Goal: Navigation & Orientation: Find specific page/section

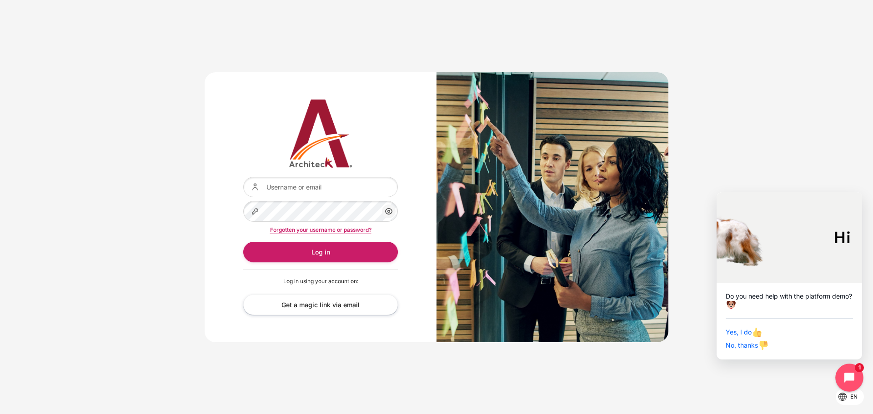
click at [337, 178] on icon "Close chat widget" at bounding box center [854, 378] width 14 height 14
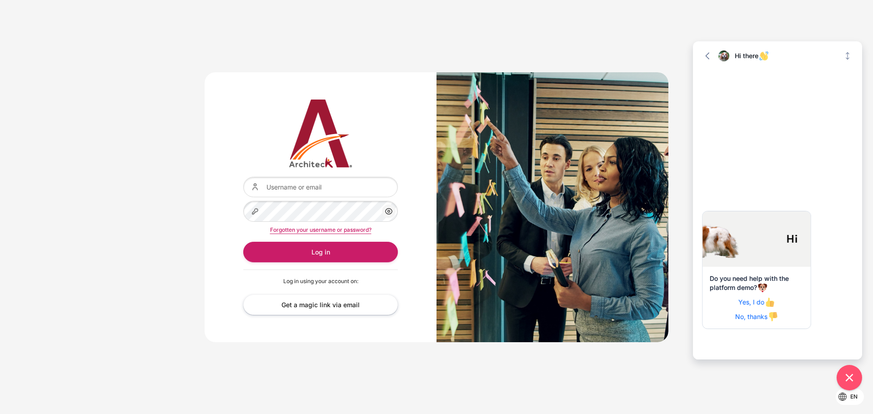
click at [337, 178] on span "No, thanks" at bounding box center [756, 317] width 43 height 8
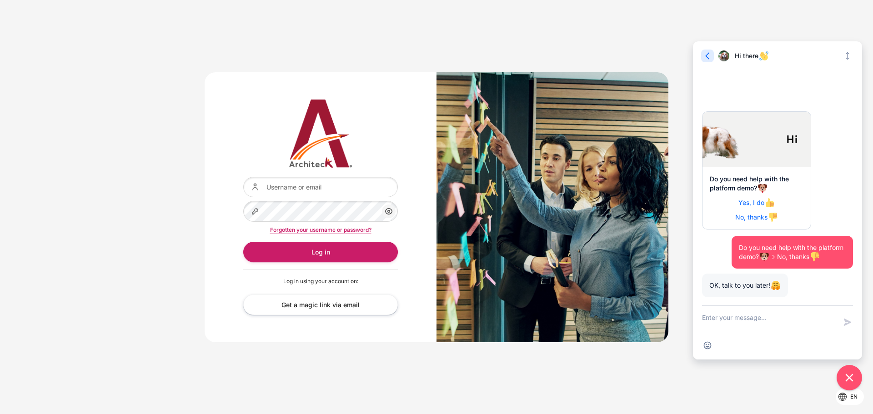
click at [337, 54] on icon "button" at bounding box center [707, 55] width 9 height 9
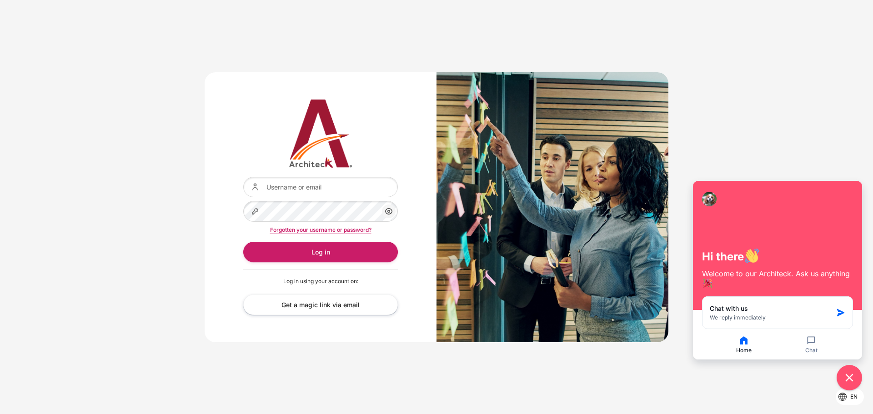
click at [337, 178] on div "Username or email Password Show/Hide Password Log in" at bounding box center [436, 207] width 873 height 414
click at [285, 178] on input "Username or email" at bounding box center [320, 187] width 155 height 20
paste input "[EMAIL_ADDRESS][DOMAIN_NAME]"
type input "[EMAIL_ADDRESS][DOMAIN_NAME]"
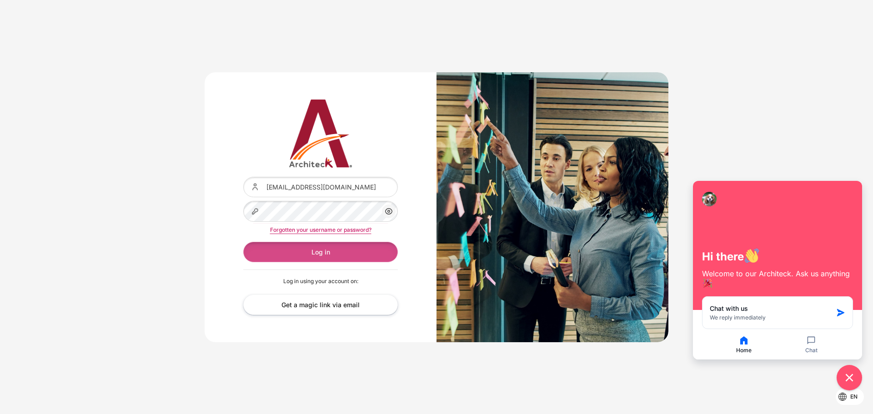
click at [292, 178] on button "Log in" at bounding box center [320, 252] width 155 height 20
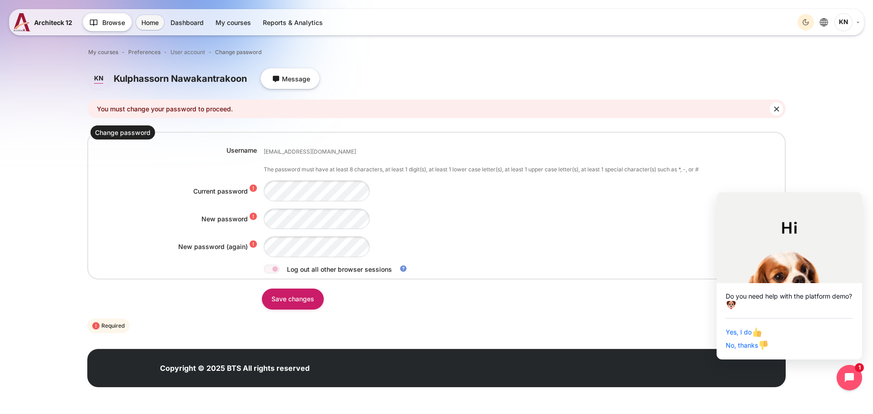
drag, startPoint x: 426, startPoint y: 209, endPoint x: 409, endPoint y: 245, distance: 39.6
click at [426, 209] on div "Content" at bounding box center [523, 219] width 519 height 20
drag, startPoint x: 398, startPoint y: 215, endPoint x: 696, endPoint y: 263, distance: 301.5
click at [399, 215] on div "Content" at bounding box center [523, 219] width 519 height 20
click at [179, 177] on div "Username kulphassorn.nawakantrakoon@bts.com The password must have at least 8 c…" at bounding box center [436, 209] width 692 height 129
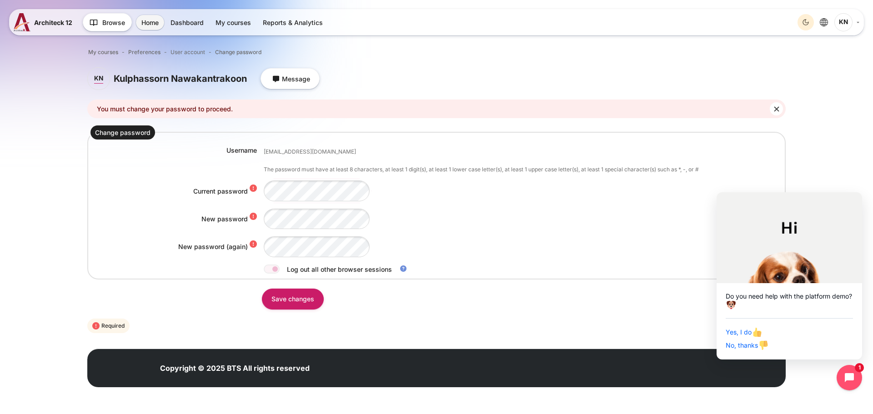
click at [344, 179] on div "Username kulphassorn.nawakantrakoon@bts.com The password must have at least 8 c…" at bounding box center [436, 209] width 692 height 129
click at [239, 186] on div "Current password" at bounding box center [436, 190] width 692 height 20
click at [207, 180] on div "Username kulphassorn.nawakantrakoon@bts.com The password must have at least 8 c…" at bounding box center [436, 209] width 692 height 129
click at [139, 187] on div "Current password" at bounding box center [436, 190] width 692 height 20
click at [513, 238] on div "Content" at bounding box center [523, 246] width 519 height 20
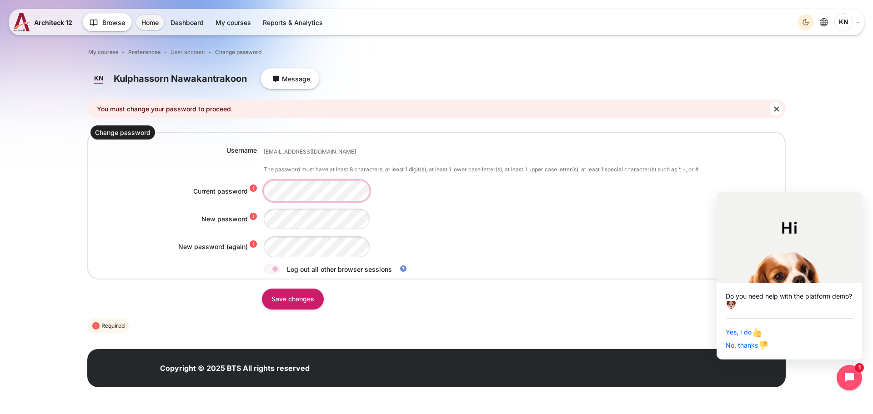
click at [154, 195] on div "Current password" at bounding box center [436, 190] width 692 height 20
click at [94, 170] on div "Username kulphassorn.nawakantrakoon@bts.com The password must have at least 8 c…" at bounding box center [436, 209] width 692 height 129
click at [144, 208] on div "Username kulphassorn.nawakantrakoon@bts.com The password must have at least 8 c…" at bounding box center [436, 209] width 692 height 129
click at [192, 245] on div "New password (again)" at bounding box center [436, 246] width 692 height 20
drag, startPoint x: 274, startPoint y: 300, endPoint x: 362, endPoint y: 328, distance: 92.6
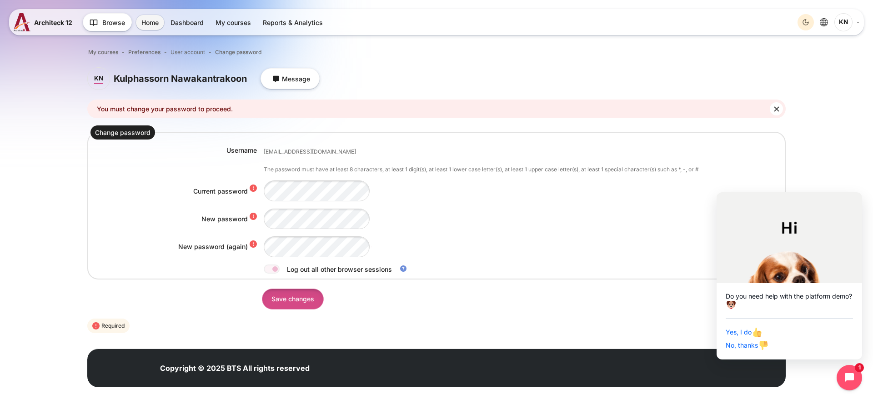
click at [274, 300] on input "Save changes" at bounding box center [293, 299] width 62 height 20
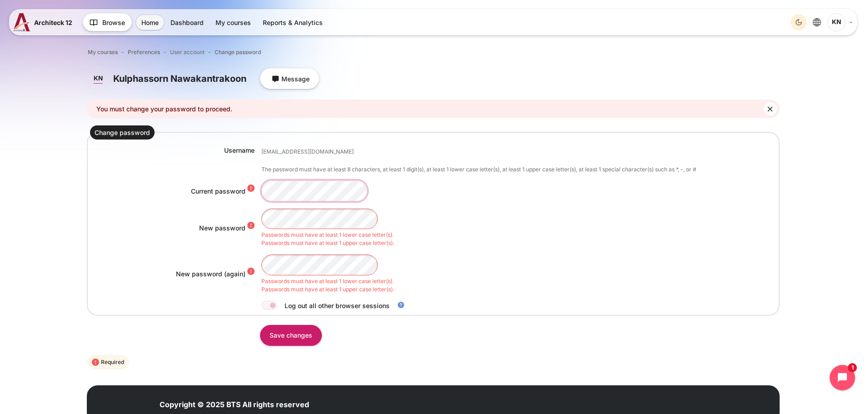
click at [247, 186] on div "Current password" at bounding box center [433, 190] width 686 height 20
click at [189, 200] on div "Username [EMAIL_ADDRESS][DOMAIN_NAME] The password must have at least 8 charact…" at bounding box center [433, 227] width 686 height 165
click at [221, 199] on div "Username [EMAIL_ADDRESS][DOMAIN_NAME] The password must have at least 8 charact…" at bounding box center [433, 227] width 686 height 165
click at [210, 248] on div "Username kulphassorn.nawakantrakoon@bts.com The password must have at least 8 c…" at bounding box center [433, 227] width 686 height 165
click at [288, 339] on input "Save changes" at bounding box center [291, 335] width 62 height 20
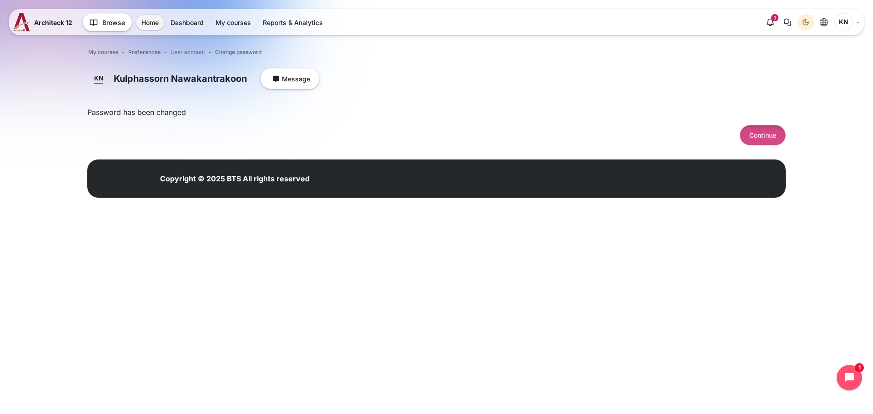
click at [755, 133] on button "Continue" at bounding box center [762, 135] width 46 height 20
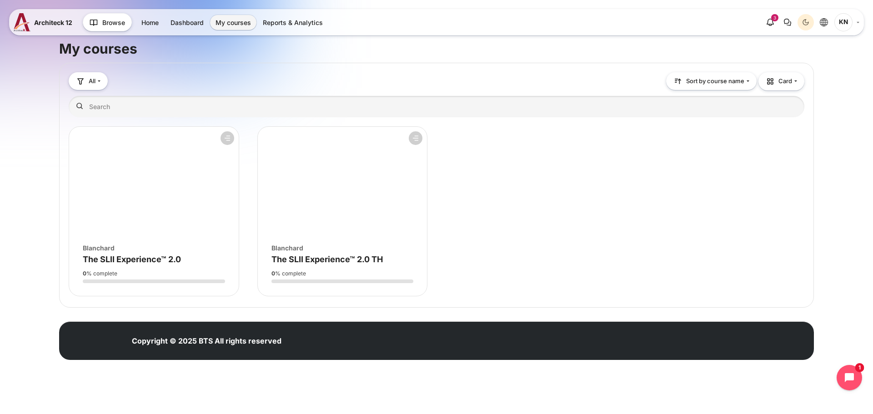
click at [378, 193] on figure "Course overview" at bounding box center [343, 181] width 170 height 109
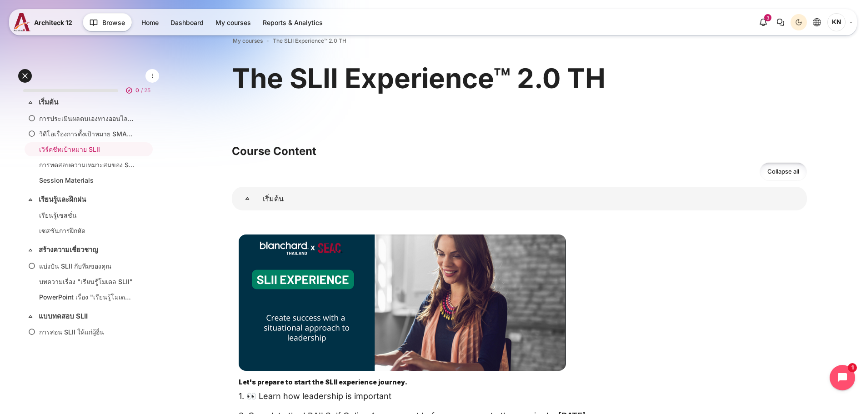
scroll to position [385, 0]
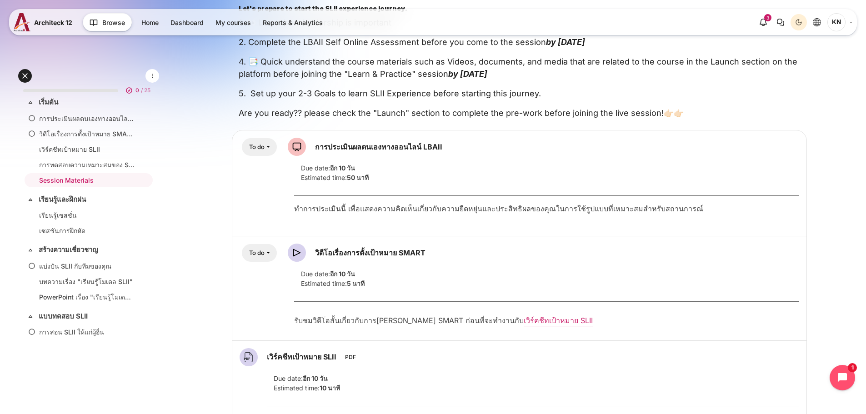
click at [839, 21] on span "KN" at bounding box center [836, 22] width 18 height 18
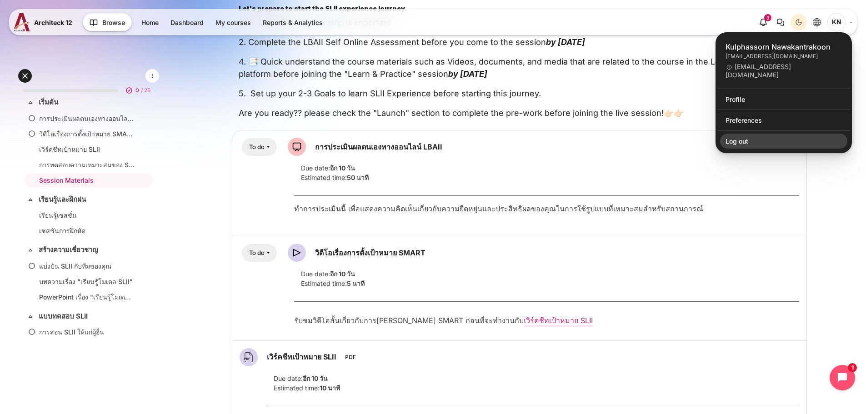
click at [761, 141] on link "Log out" at bounding box center [783, 141] width 127 height 15
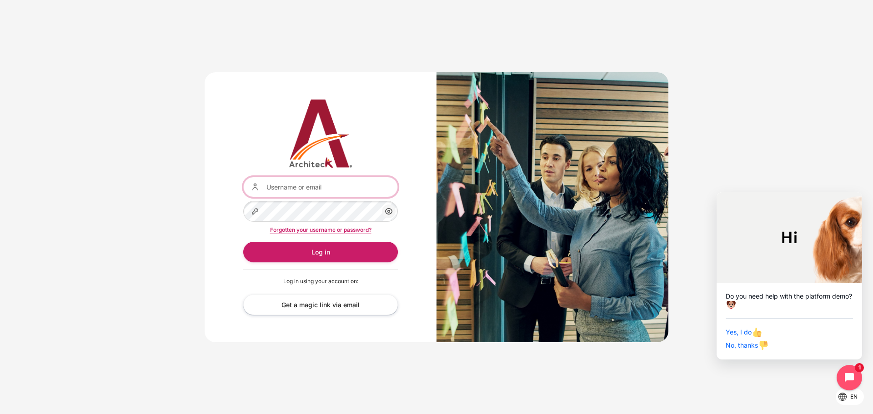
type input "[EMAIL_ADDRESS][DOMAIN_NAME]"
click at [386, 213] on icon "Content" at bounding box center [388, 212] width 7 height 6
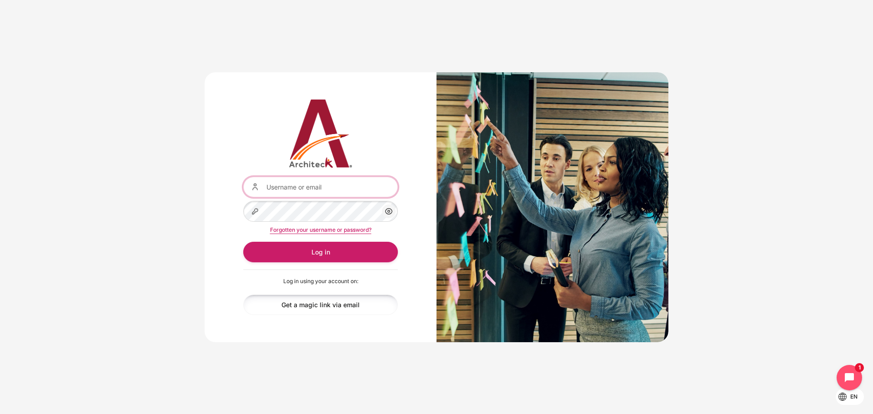
type input "[EMAIL_ADDRESS][DOMAIN_NAME]"
click at [298, 302] on link "Get a magic link via email" at bounding box center [320, 305] width 155 height 20
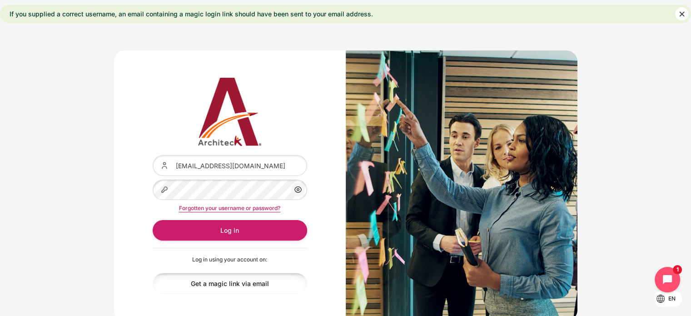
scroll to position [27, 0]
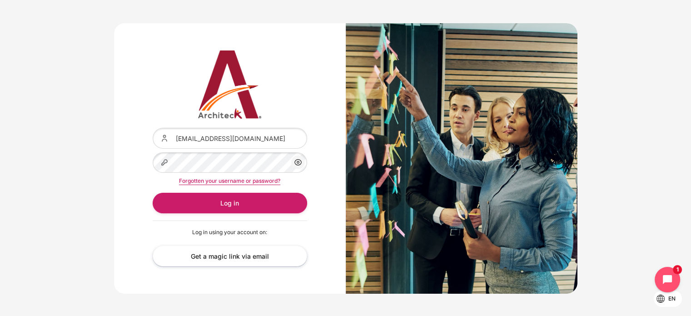
click at [161, 100] on img "Content" at bounding box center [230, 84] width 155 height 68
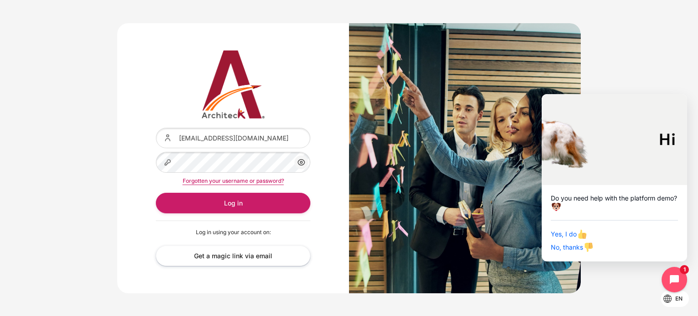
click at [171, 22] on div "Username or email kulphassorn.nawakantrakoon@bts.com Password Show/Hide Passwor…" at bounding box center [349, 159] width 698 height 298
click at [238, 258] on link "Get a magic link via email" at bounding box center [233, 255] width 155 height 20
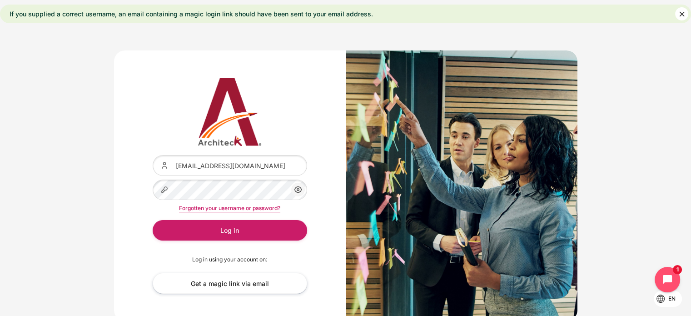
click at [139, 76] on div "Username or email kulphassorn.nawakantrakoon@bts.com Password Show/Hide Passwor…" at bounding box center [230, 185] width 232 height 270
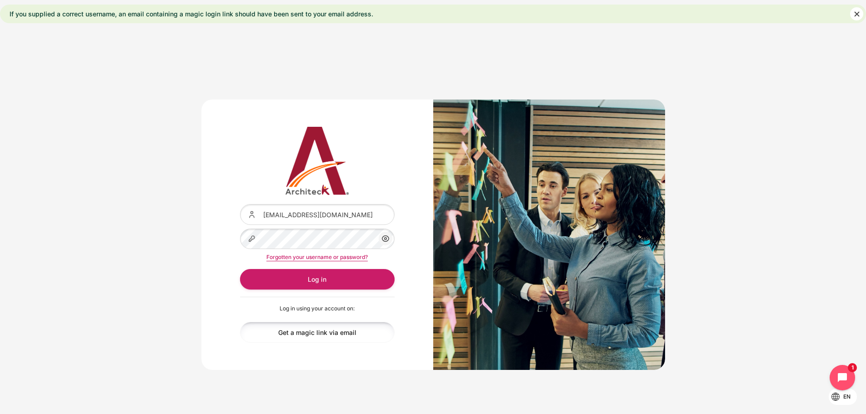
click at [302, 315] on link "Get a magic link via email" at bounding box center [317, 332] width 155 height 20
drag, startPoint x: 303, startPoint y: 284, endPoint x: 699, endPoint y: 284, distance: 395.9
click at [303, 284] on button "Log in" at bounding box center [317, 279] width 155 height 20
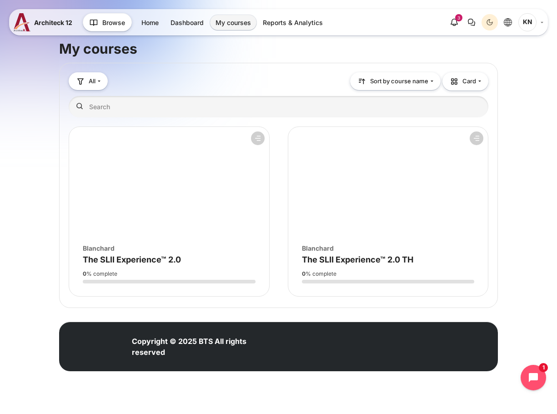
click at [528, 23] on span "KN" at bounding box center [527, 22] width 18 height 18
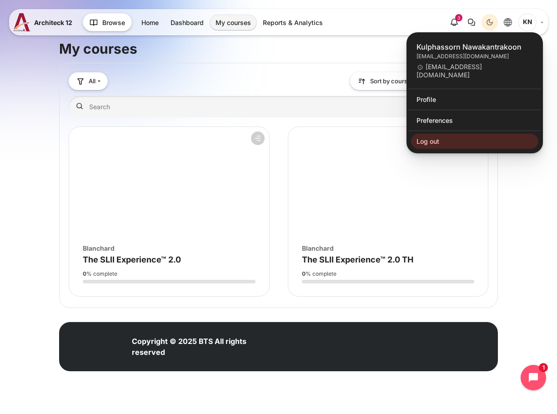
click at [462, 118] on link "Preferences" at bounding box center [474, 120] width 127 height 15
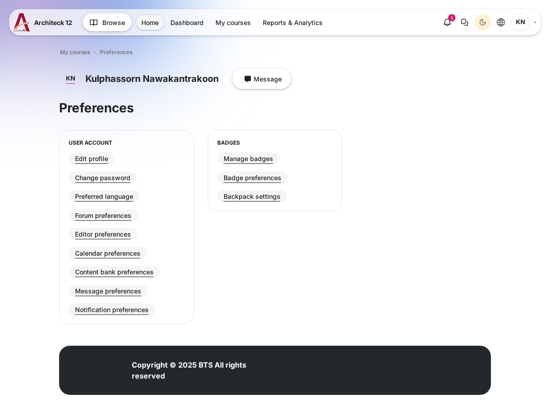
click at [531, 26] on link "KN" at bounding box center [523, 22] width 25 height 18
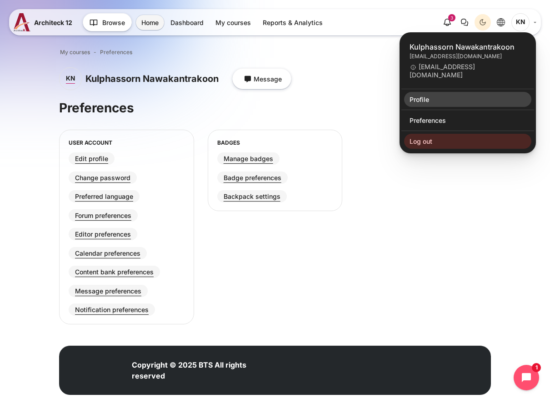
click at [467, 94] on link "Profile" at bounding box center [467, 99] width 127 height 15
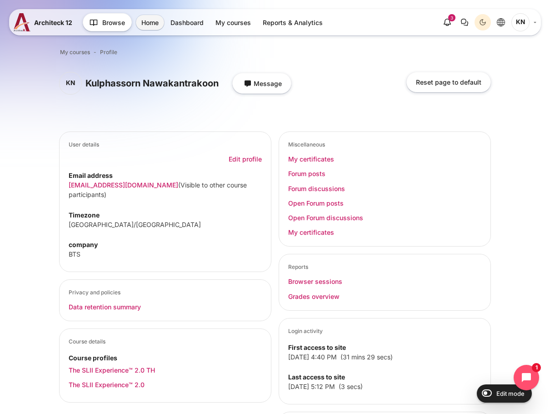
click at [522, 22] on span "KN" at bounding box center [520, 22] width 18 height 18
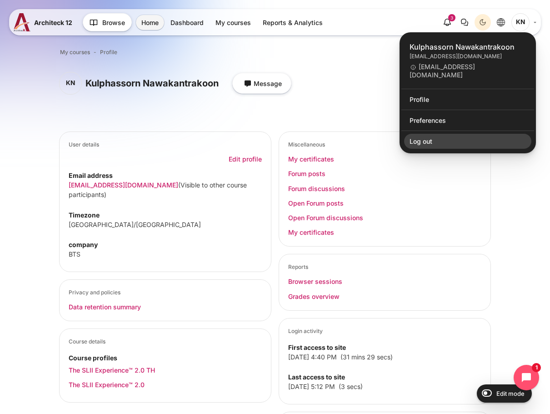
click at [426, 143] on link "Log out" at bounding box center [467, 141] width 127 height 15
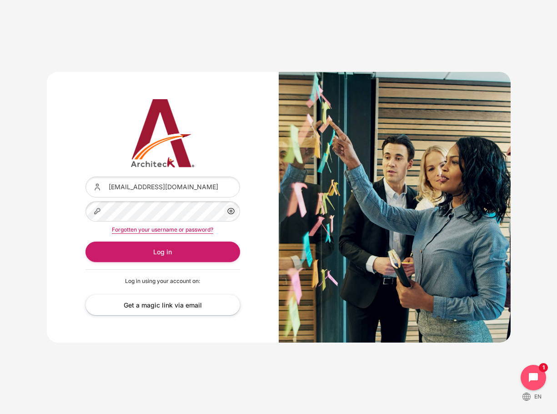
click at [533, 398] on button "en" at bounding box center [534, 396] width 28 height 16
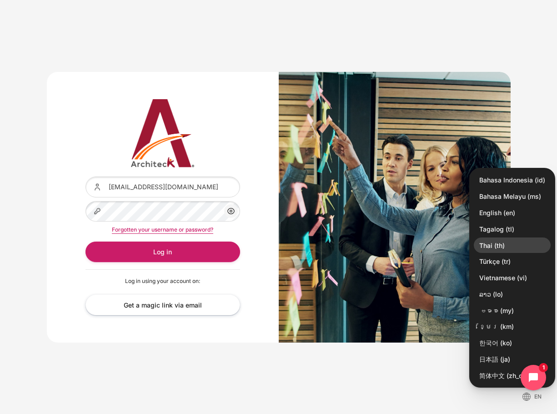
click at [508, 247] on link "Thai ‎(th)‎" at bounding box center [512, 244] width 77 height 15
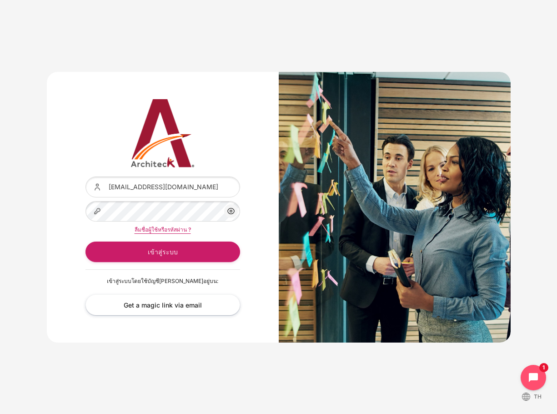
click at [523, 393] on icon "Languages" at bounding box center [526, 396] width 8 height 8
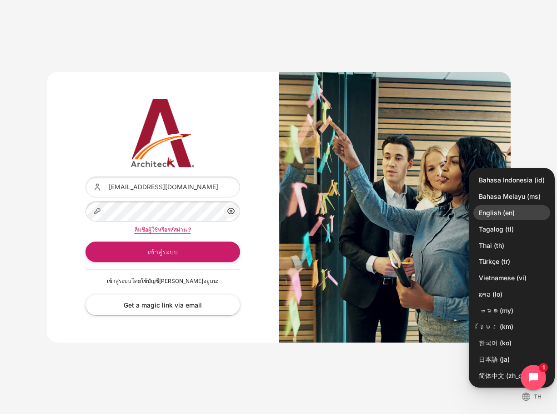
click at [510, 212] on link "English ‎(en)‎" at bounding box center [511, 212] width 77 height 15
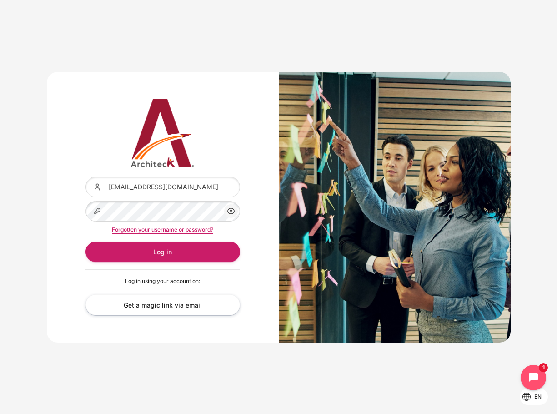
drag, startPoint x: 460, startPoint y: 386, endPoint x: 505, endPoint y: 395, distance: 46.4
click at [461, 386] on div "Username or email kulphassorn.nawakantrakoon@bts.com Password Show/Hide Passwor…" at bounding box center [278, 207] width 557 height 414
click at [536, 394] on span "en" at bounding box center [537, 396] width 7 height 8
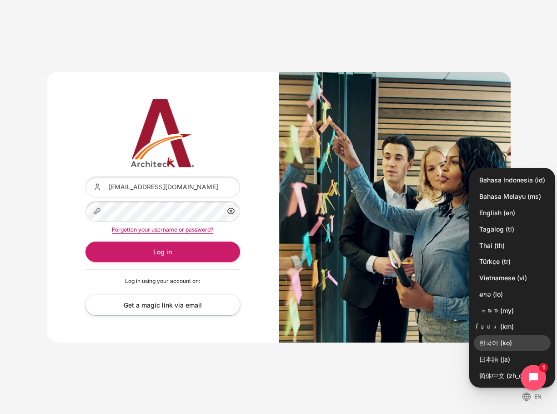
click at [512, 342] on link "한국어 ‎(ko)‎" at bounding box center [512, 342] width 77 height 15
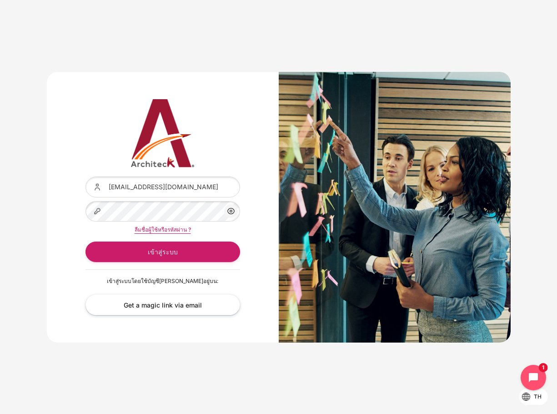
drag, startPoint x: 200, startPoint y: 370, endPoint x: 197, endPoint y: 358, distance: 12.2
click at [200, 368] on div "ชื่อผู้ใช้/อีเมล [EMAIL_ADDRESS][DOMAIN_NAME] รหัสผ่าน แสดง/ซ่อน รหัสผ่าน" at bounding box center [278, 207] width 557 height 414
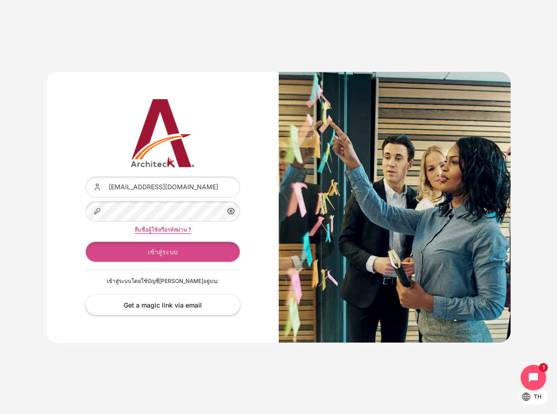
click at [144, 256] on button "เข้าสู่ระบบ" at bounding box center [162, 251] width 155 height 20
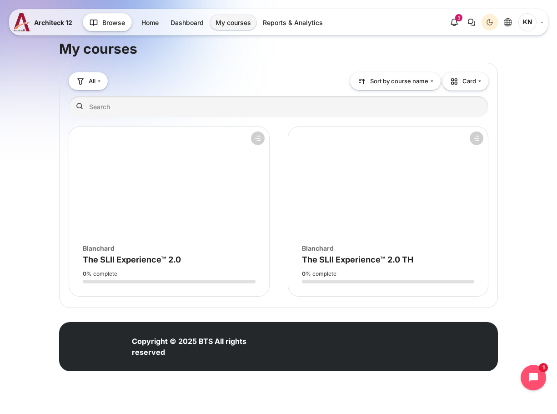
click at [295, 45] on div "My courses" at bounding box center [278, 49] width 439 height 18
click at [151, 25] on link "Home" at bounding box center [150, 22] width 28 height 15
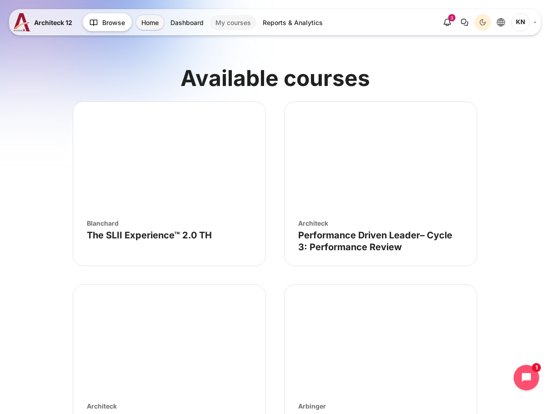
click at [228, 19] on link "My courses" at bounding box center [233, 22] width 46 height 15
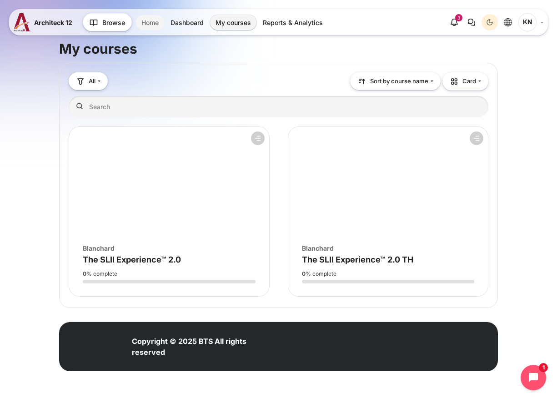
click at [162, 22] on link "Home" at bounding box center [150, 22] width 28 height 15
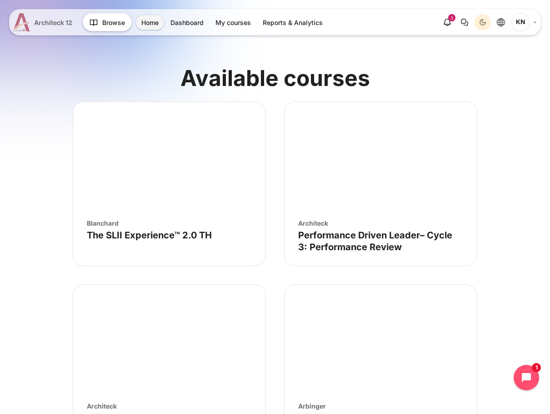
click at [57, 25] on span "Architeck 12" at bounding box center [53, 23] width 38 height 10
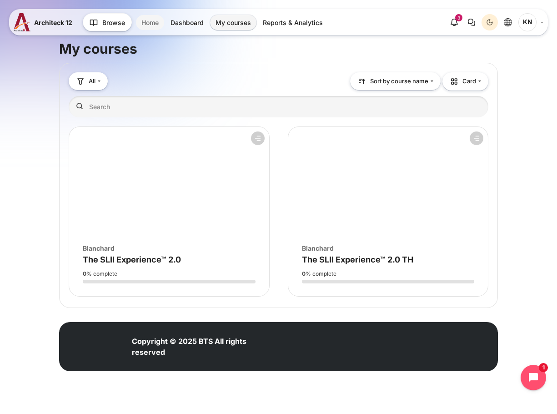
click at [153, 20] on link "Home" at bounding box center [150, 22] width 28 height 15
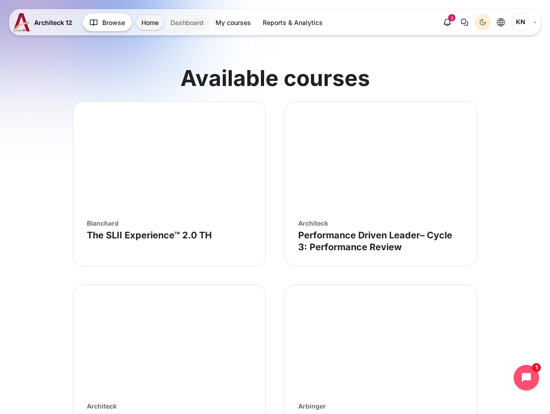
click at [175, 25] on link "Dashboard" at bounding box center [187, 22] width 44 height 15
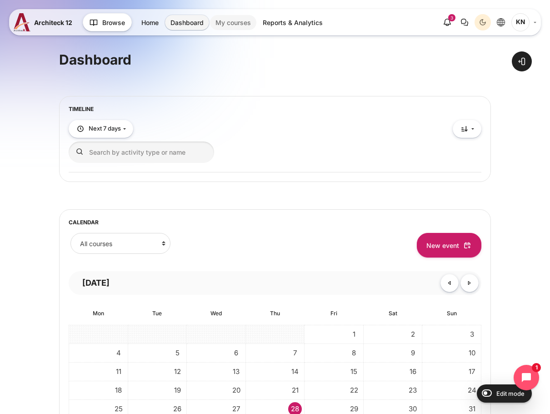
click at [247, 23] on link "My courses" at bounding box center [233, 22] width 46 height 15
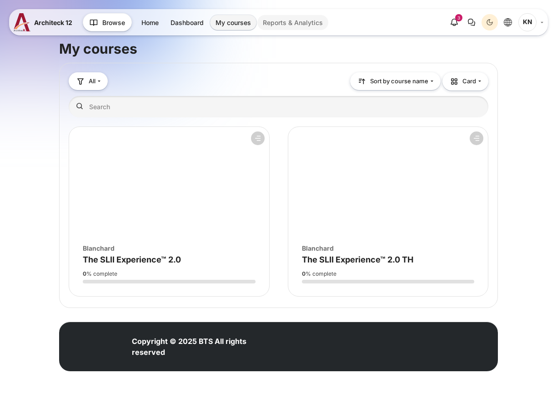
click at [297, 24] on link "Reports & Analytics" at bounding box center [292, 22] width 71 height 15
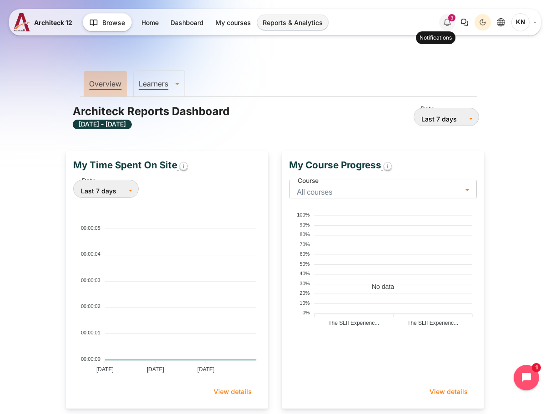
click at [447, 26] on icon "Show notification window with 3 new notifications" at bounding box center [447, 22] width 11 height 11
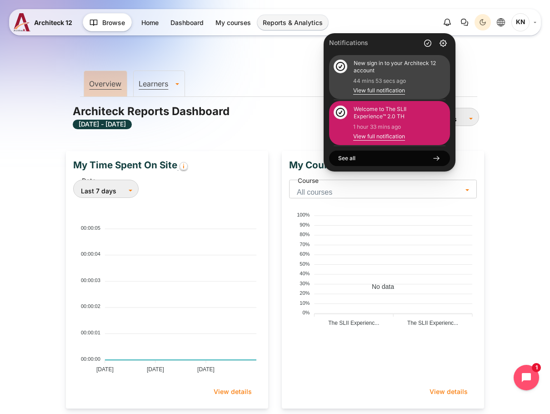
click at [409, 80] on div "44 mins 53 secs ago" at bounding box center [399, 81] width 92 height 8
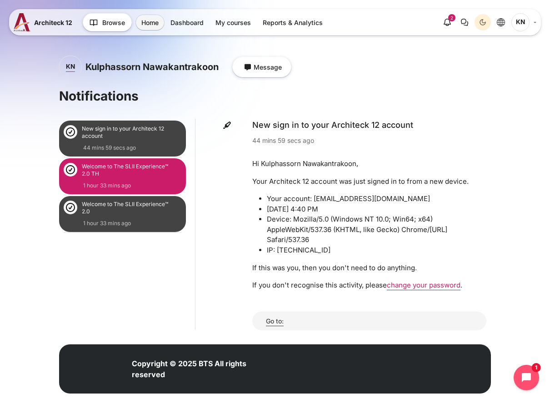
click at [101, 214] on div "Welcome to The SLII Experience™ 2.0 1 hour 33 mins ago" at bounding box center [123, 213] width 118 height 27
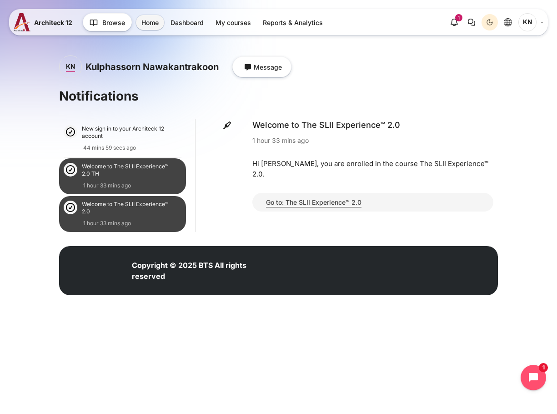
click at [127, 176] on div "Welcome to The SLII Experience™ 2.0 TH" at bounding box center [127, 170] width 90 height 14
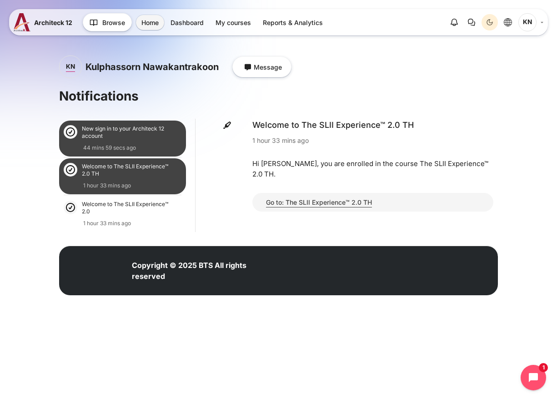
click at [127, 153] on div "New sign in to your Architeck 12 account 44 mins 59 secs ago" at bounding box center [122, 138] width 127 height 36
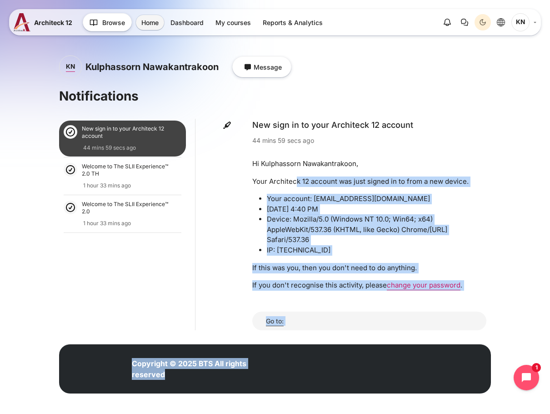
drag, startPoint x: 297, startPoint y: 172, endPoint x: 477, endPoint y: 331, distance: 239.9
click at [477, 331] on div "KN Kulphassorn Nawakantrakoon Message Notifications New sign in to your Archite…" at bounding box center [275, 221] width 432 height 391
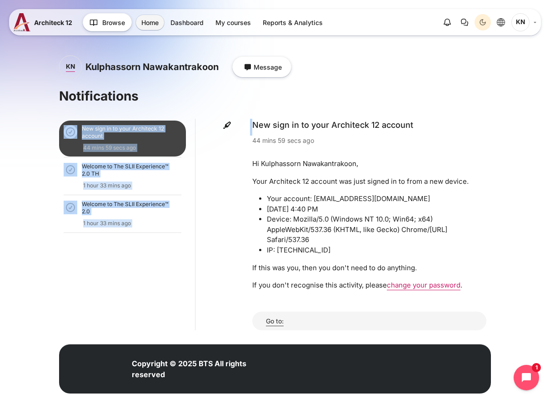
click at [329, 104] on div "Notifications New sign in to your Architeck 12 account 44 mins 59 secs ago Welc…" at bounding box center [275, 208] width 432 height 243
click at [455, 100] on h2 "Notifications" at bounding box center [275, 96] width 432 height 16
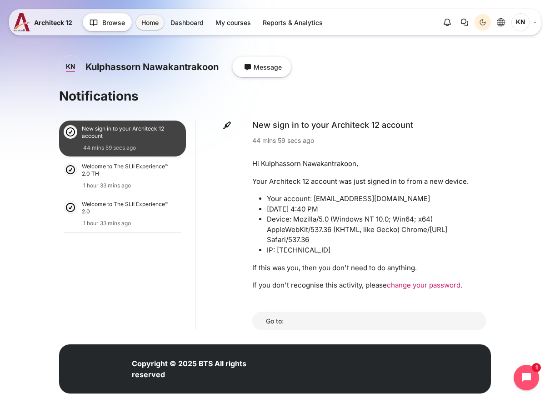
click at [525, 18] on span "KN" at bounding box center [520, 22] width 18 height 18
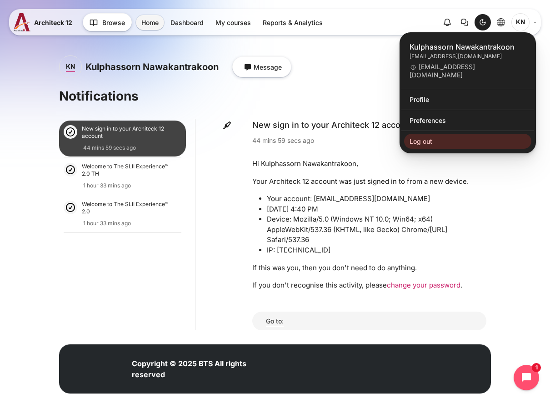
click at [488, 21] on div "Dark Mode" at bounding box center [483, 22] width 14 height 14
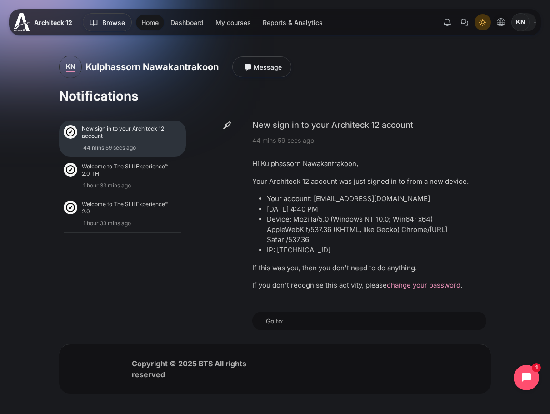
click at [523, 29] on span "KN" at bounding box center [520, 22] width 18 height 18
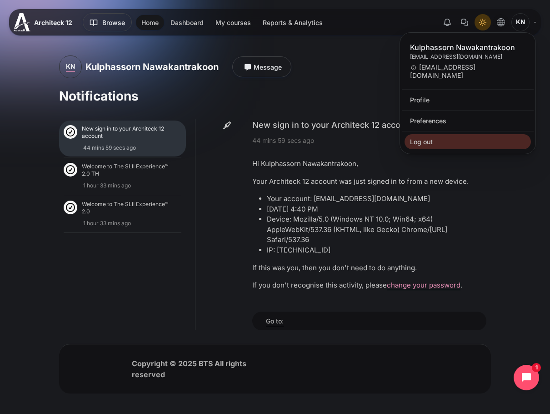
click at [504, 145] on link "Log out" at bounding box center [468, 141] width 126 height 15
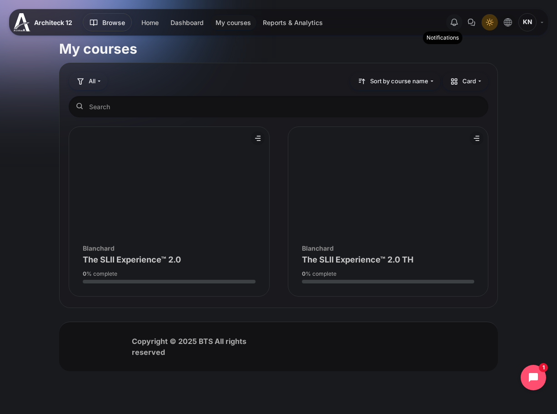
click at [450, 23] on icon "Show notification window with no new notifications" at bounding box center [454, 22] width 11 height 11
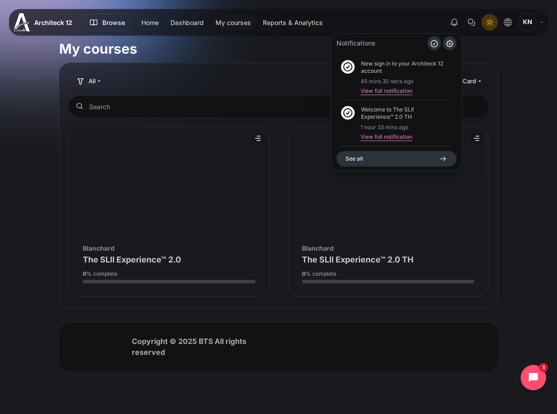
click at [224, 45] on div "My courses" at bounding box center [278, 49] width 439 height 18
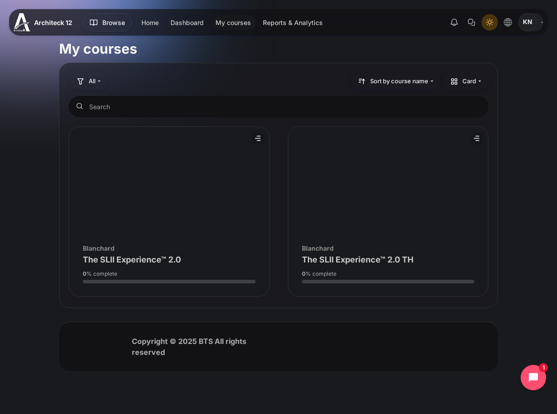
click at [525, 22] on span "KN" at bounding box center [527, 22] width 18 height 18
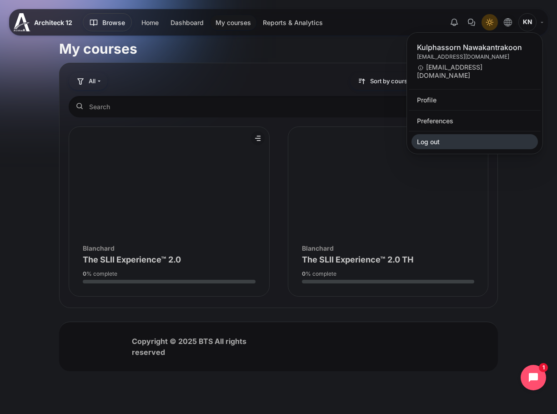
drag, startPoint x: 474, startPoint y: 141, endPoint x: 443, endPoint y: 160, distance: 36.6
click at [474, 141] on link "Log out" at bounding box center [474, 141] width 126 height 15
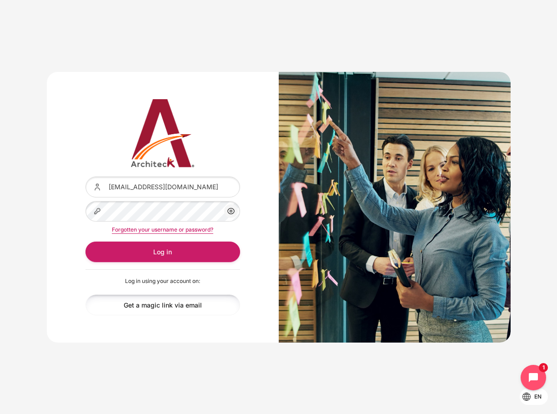
click at [142, 307] on link "Get a magic link via email" at bounding box center [162, 304] width 155 height 20
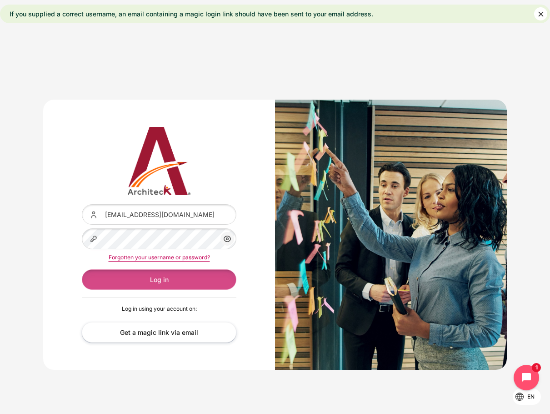
click at [207, 279] on button "Log in" at bounding box center [159, 279] width 155 height 20
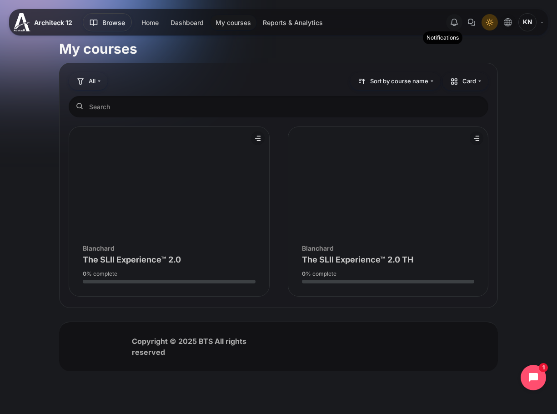
click at [450, 20] on icon "Show notification window with no new notifications" at bounding box center [454, 22] width 11 height 11
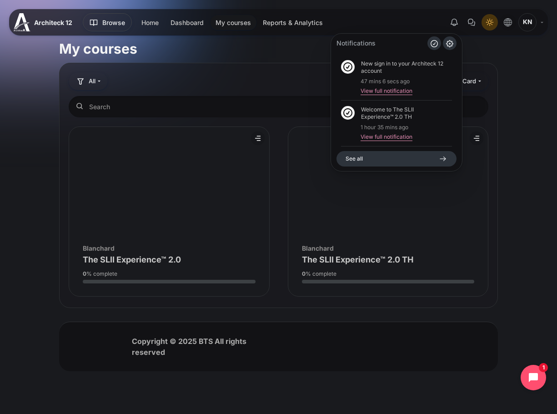
drag, startPoint x: 485, startPoint y: 48, endPoint x: 364, endPoint y: 27, distance: 122.7
click at [485, 48] on div "My courses" at bounding box center [278, 49] width 439 height 18
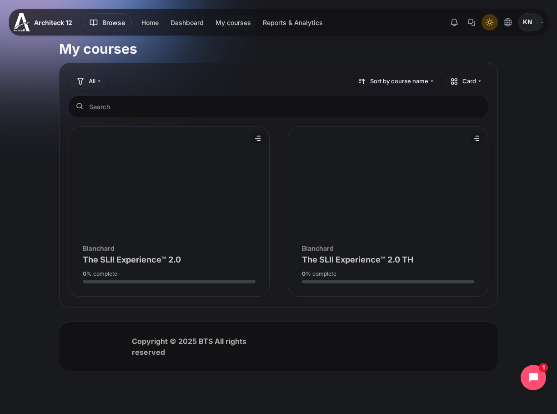
click at [527, 25] on span "KN" at bounding box center [527, 22] width 18 height 18
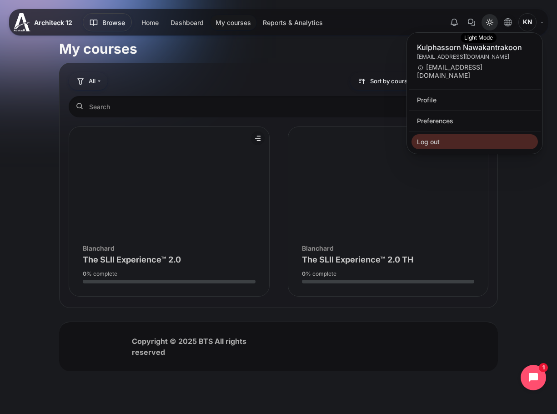
click at [486, 22] on icon "Light Mode" at bounding box center [489, 22] width 7 height 7
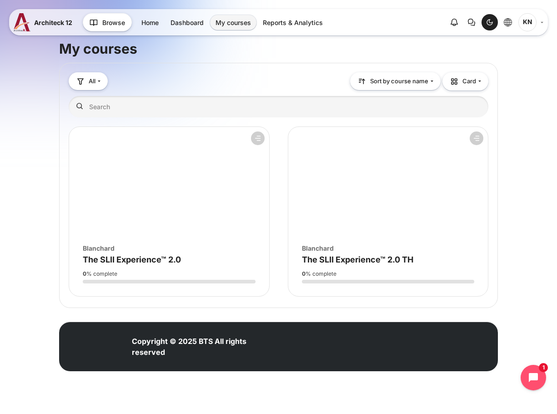
click at [486, 22] on icon "Dark Mode" at bounding box center [489, 22] width 7 height 7
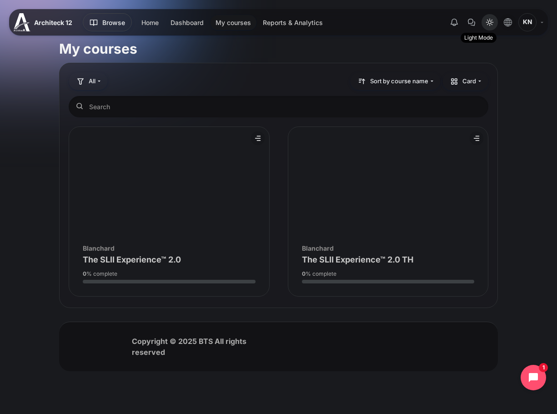
click at [486, 22] on icon "Light Mode" at bounding box center [489, 22] width 7 height 7
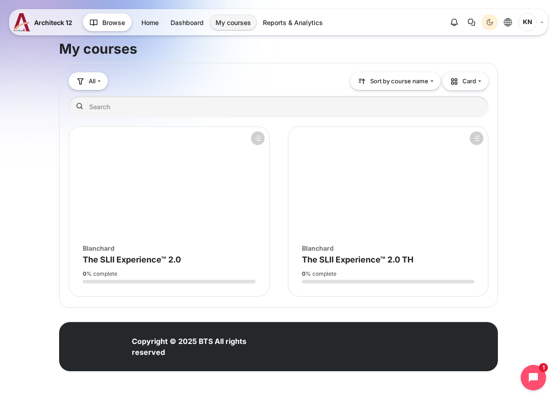
click at [511, 258] on div "My courses Blocks All" at bounding box center [278, 210] width 557 height 369
click at [485, 23] on div "Dark Mode" at bounding box center [490, 22] width 14 height 14
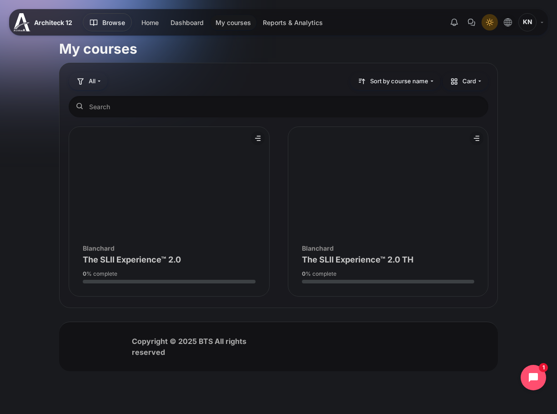
drag, startPoint x: 150, startPoint y: 23, endPoint x: 538, endPoint y: 135, distance: 404.1
click at [150, 23] on link "Home" at bounding box center [150, 22] width 28 height 15
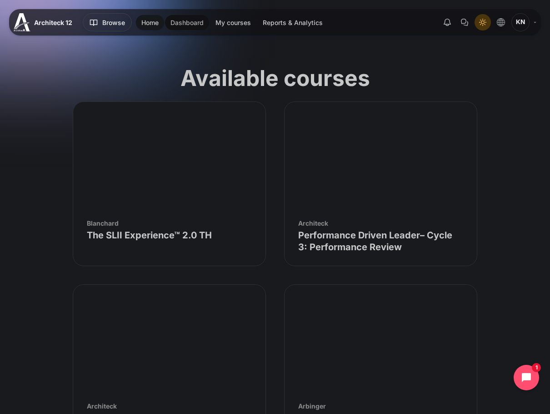
click at [192, 17] on link "Dashboard" at bounding box center [187, 22] width 44 height 15
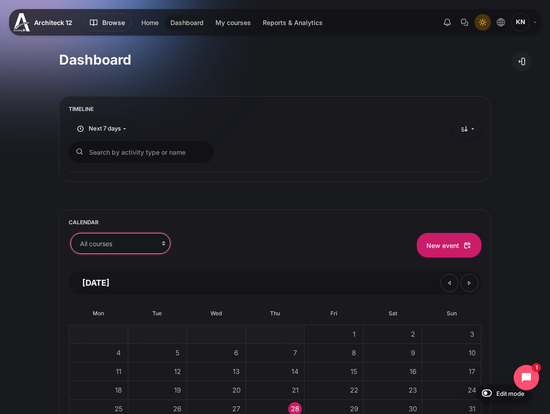
click at [111, 241] on select "All courses The SLII Experience™ 2.0 The SLII Experience™ 2.0 TH" at bounding box center [120, 243] width 100 height 20
select select "60"
click at [70, 233] on select "All courses The SLII Experience™ 2.0 The SLII Experience™ 2.0 TH" at bounding box center [120, 243] width 100 height 20
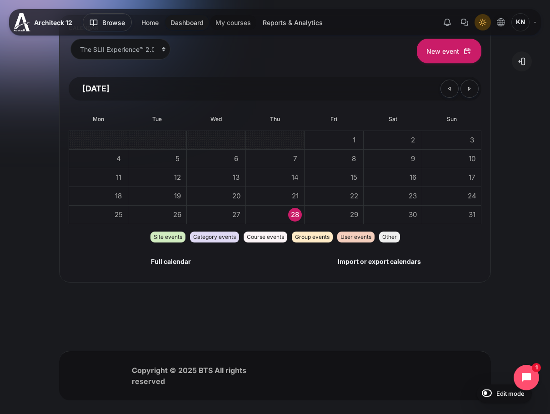
click at [231, 25] on link "My courses" at bounding box center [233, 22] width 46 height 15
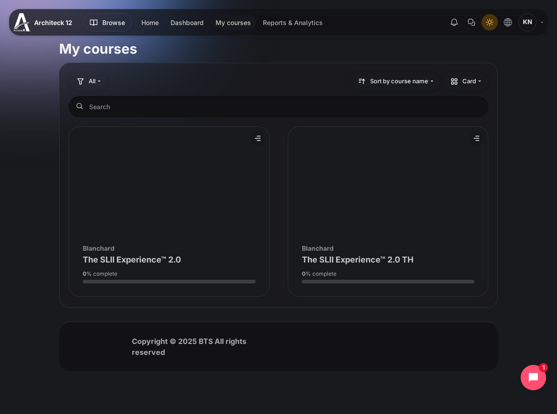
click at [282, 23] on link "Reports & Analytics" at bounding box center [292, 22] width 71 height 15
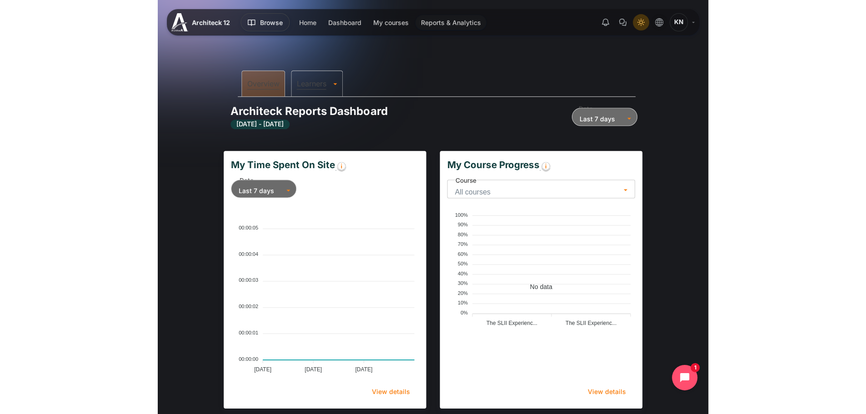
scroll to position [184, 355]
